Goal: Use online tool/utility: Utilize a website feature to perform a specific function

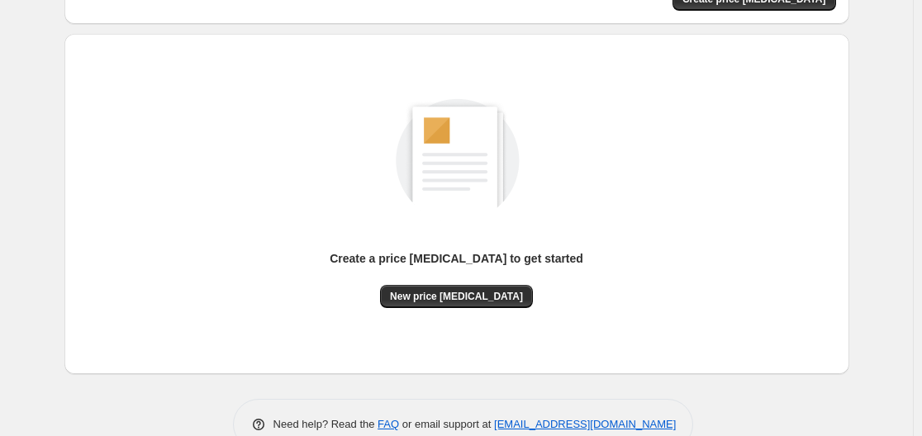
scroll to position [182, 0]
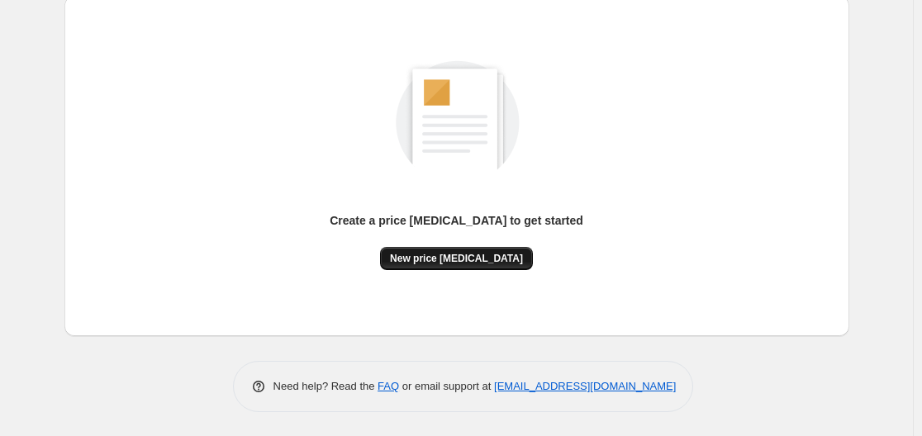
click at [425, 263] on span "New price [MEDICAL_DATA]" at bounding box center [456, 258] width 133 height 13
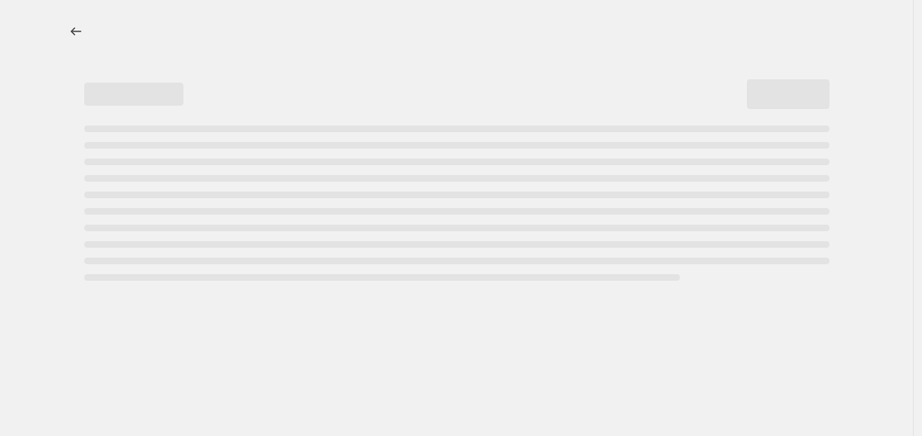
select select "percentage"
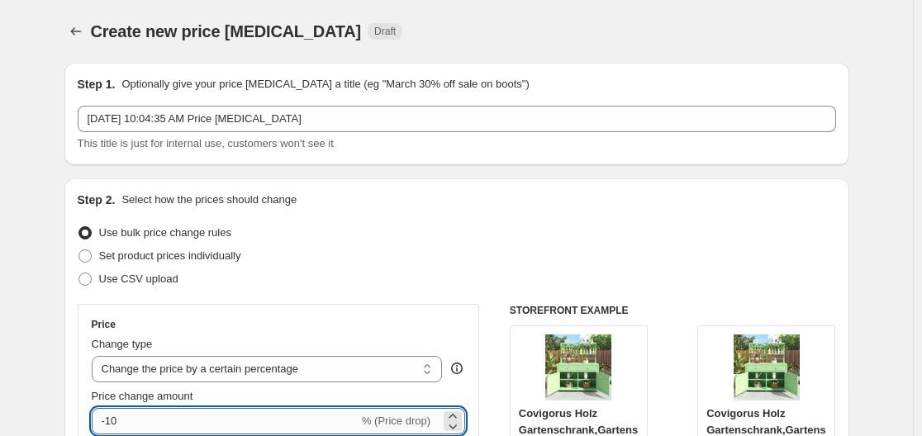
click at [217, 411] on input "-10" at bounding box center [225, 421] width 267 height 26
type input "-1"
type input "-30"
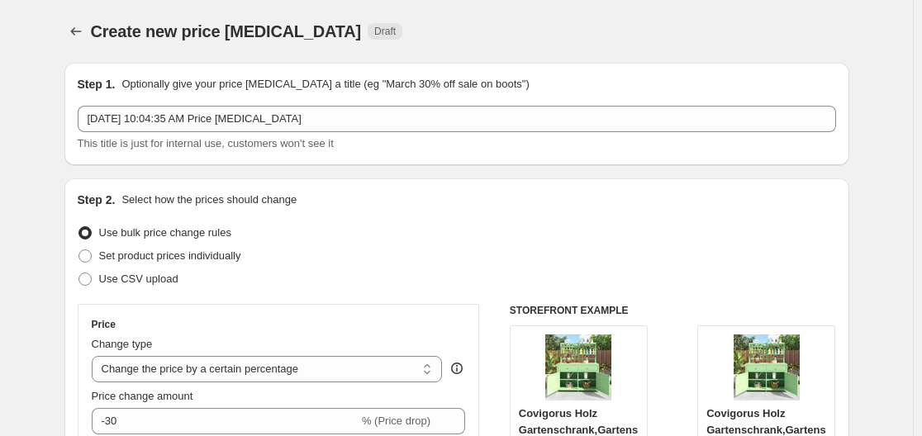
click at [513, 197] on div "Step 2. Select how the prices should change" at bounding box center [457, 200] width 758 height 17
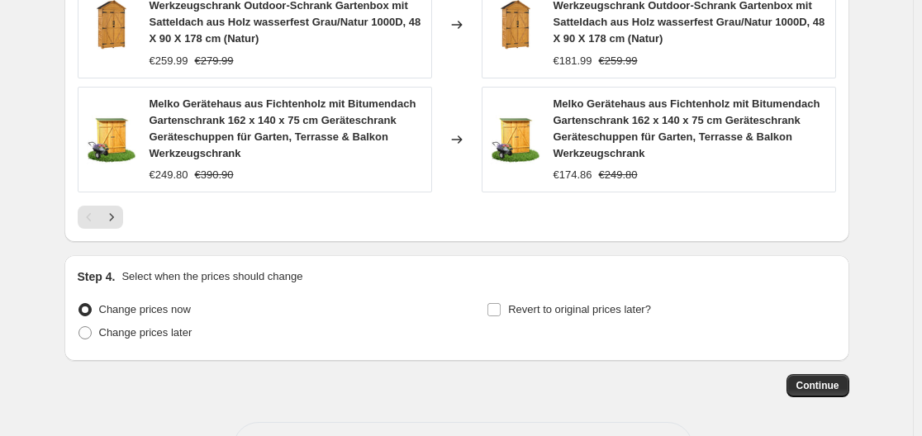
scroll to position [1407, 0]
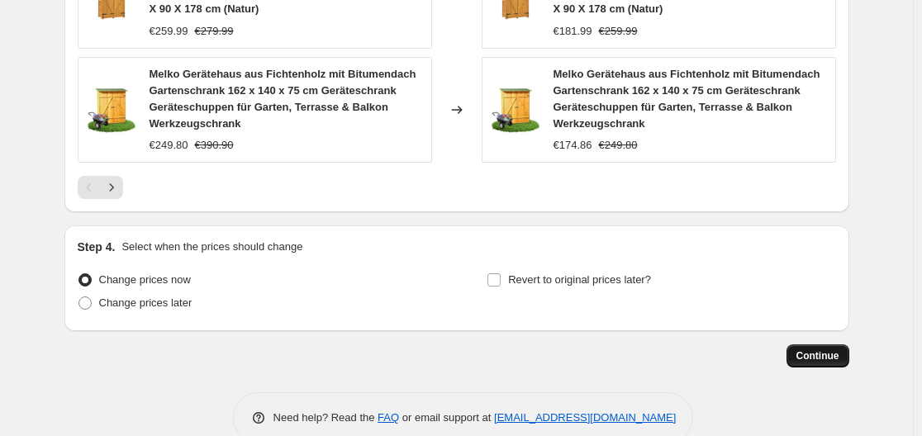
click at [835, 349] on span "Continue" at bounding box center [817, 355] width 43 height 13
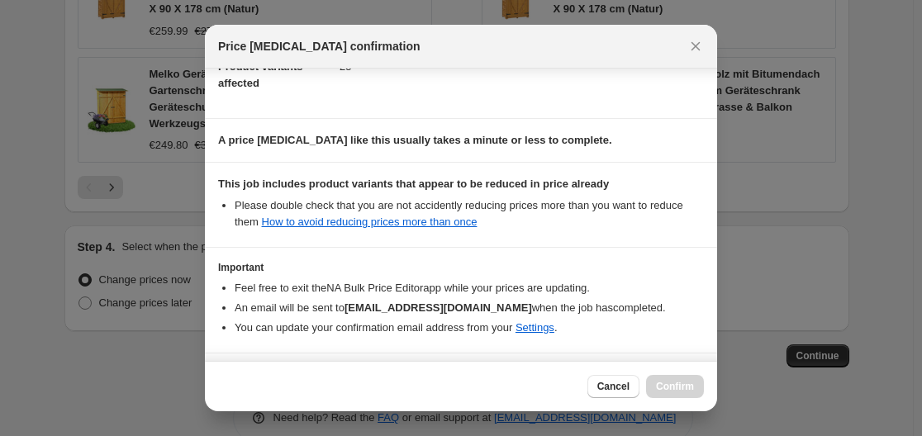
scroll to position [259, 0]
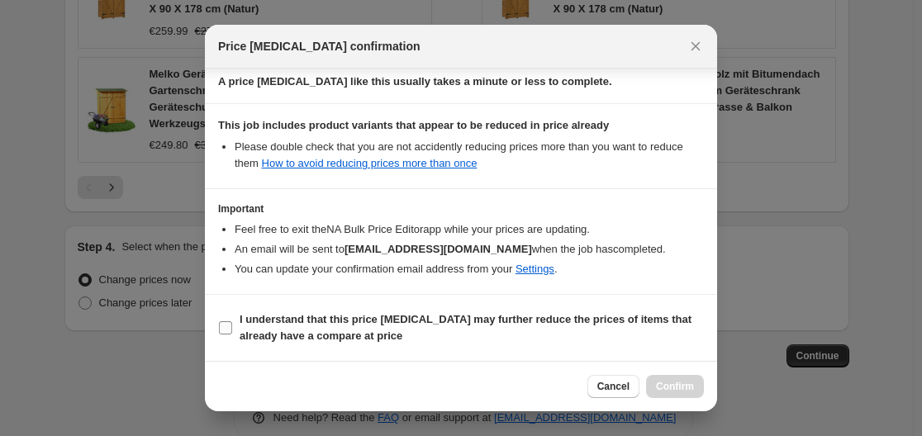
click at [395, 320] on b "I understand that this price [MEDICAL_DATA] may further reduce the prices of it…" at bounding box center [465, 327] width 452 height 29
click at [232, 321] on input "I understand that this price [MEDICAL_DATA] may further reduce the prices of it…" at bounding box center [225, 327] width 13 height 13
checkbox input "true"
click at [665, 389] on span "Confirm" at bounding box center [675, 386] width 38 height 13
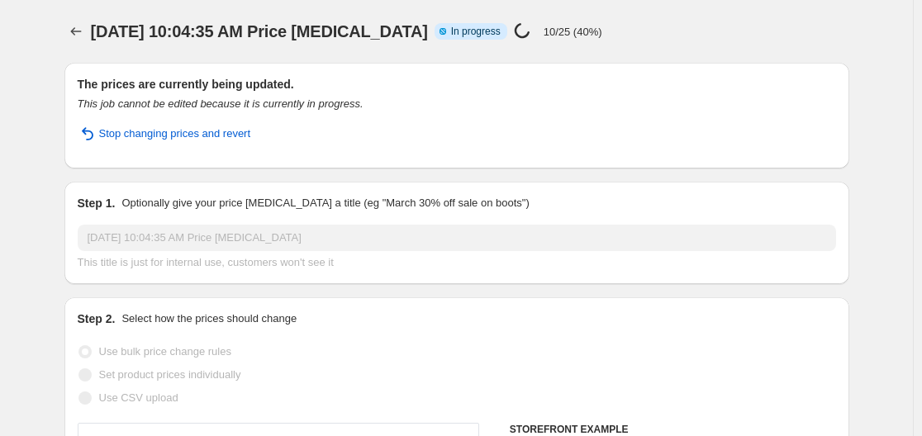
select select "percentage"
